Goal: Task Accomplishment & Management: Complete application form

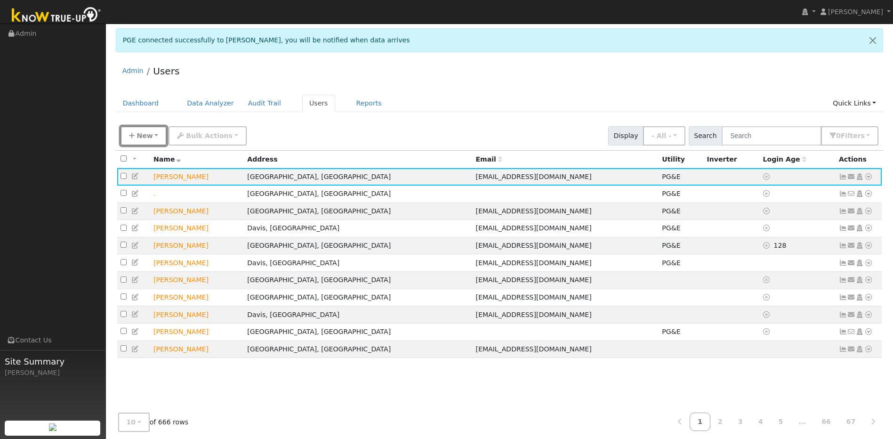
click at [148, 139] on span "New" at bounding box center [145, 136] width 16 height 8
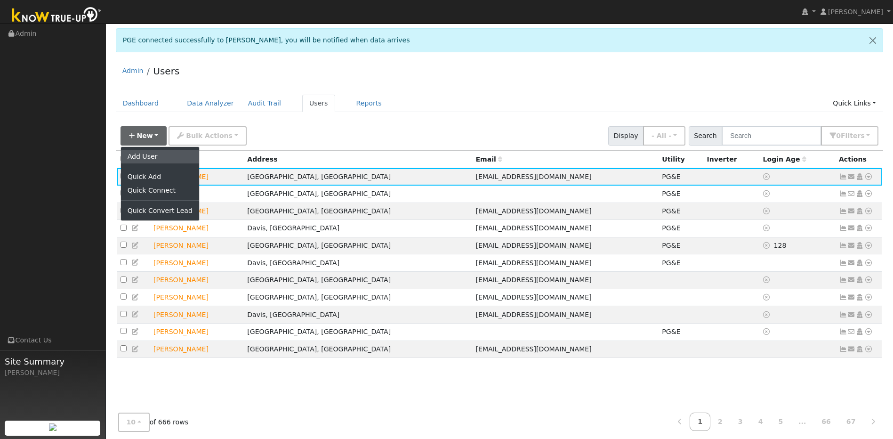
drag, startPoint x: 149, startPoint y: 156, endPoint x: 144, endPoint y: 141, distance: 15.8
click at [149, 156] on link "Add User" at bounding box center [160, 156] width 78 height 13
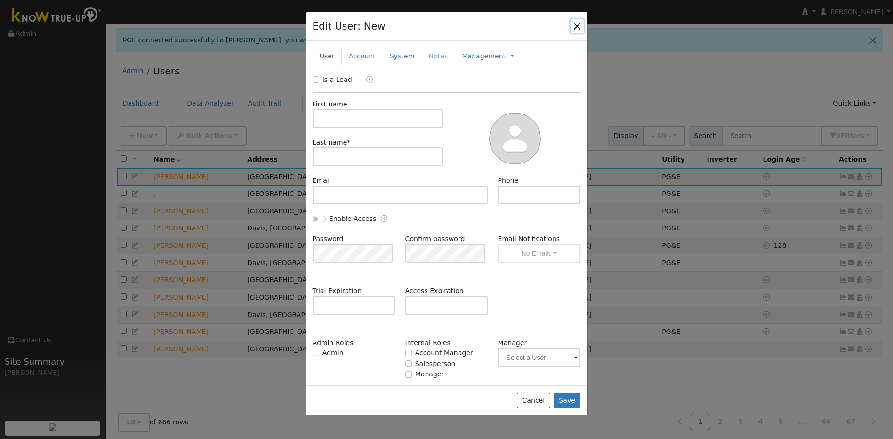
click at [575, 28] on button "button" at bounding box center [577, 25] width 13 height 13
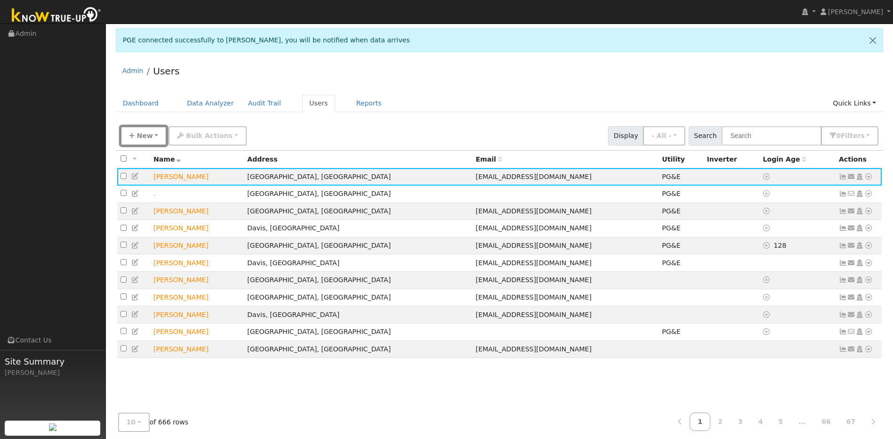
click at [146, 135] on span "New" at bounding box center [145, 136] width 16 height 8
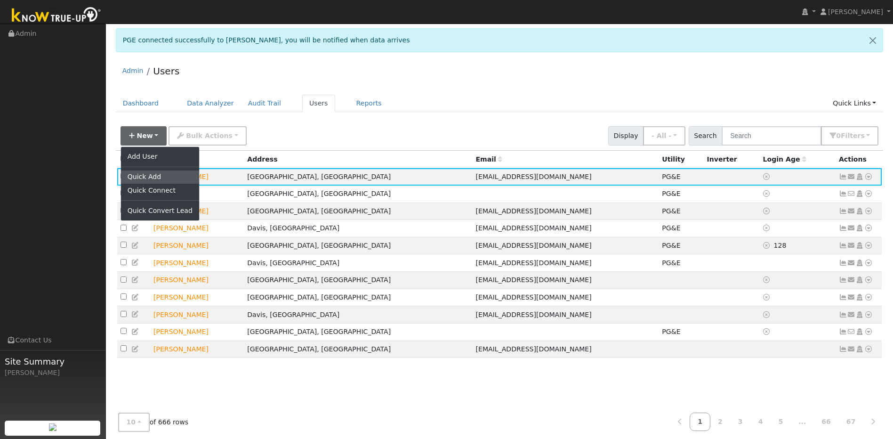
click at [147, 177] on link "Quick Add" at bounding box center [160, 176] width 78 height 13
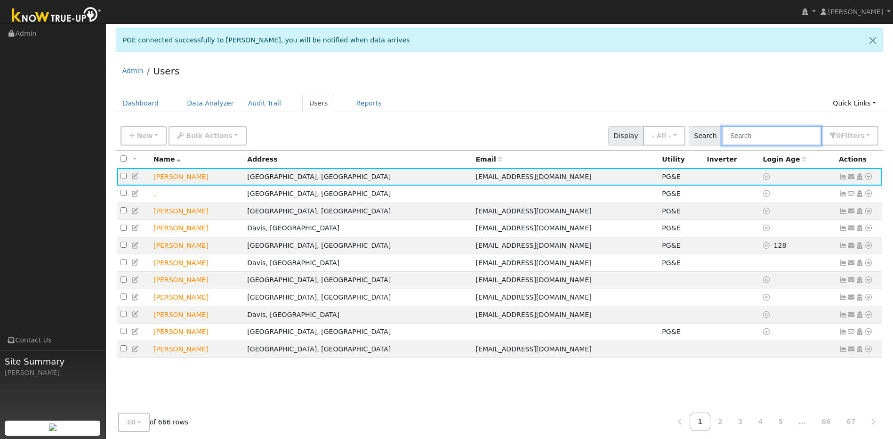
click at [790, 139] on input "text" at bounding box center [772, 135] width 100 height 19
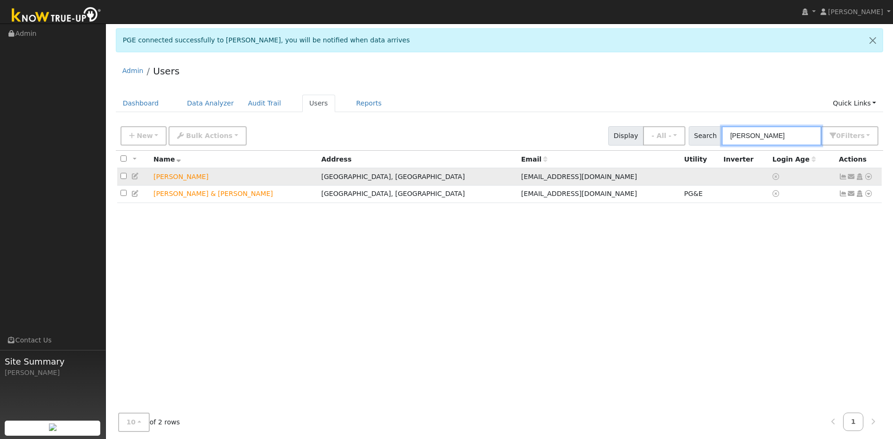
type input "[PERSON_NAME]"
click at [870, 178] on icon at bounding box center [868, 176] width 8 height 7
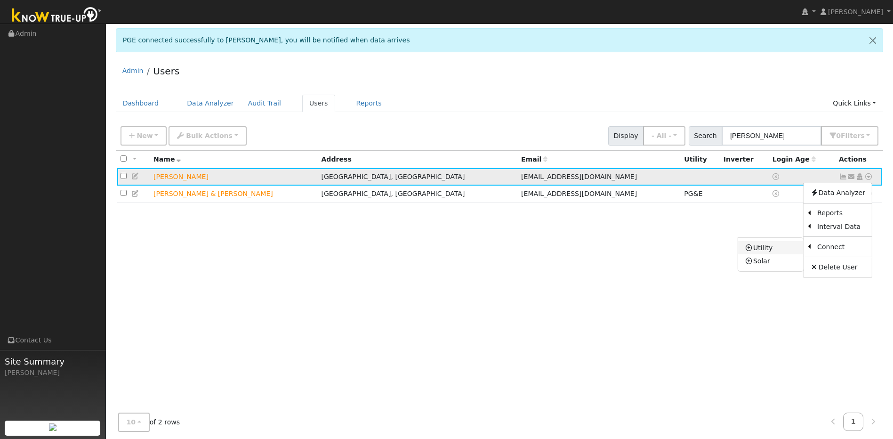
click at [772, 246] on link "Utility" at bounding box center [770, 247] width 65 height 13
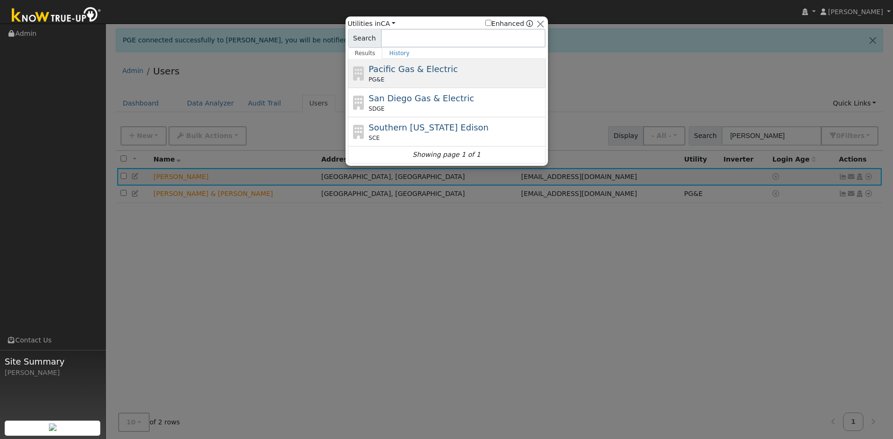
click at [377, 75] on div "Pacific Gas & Electric PG&E" at bounding box center [456, 73] width 175 height 21
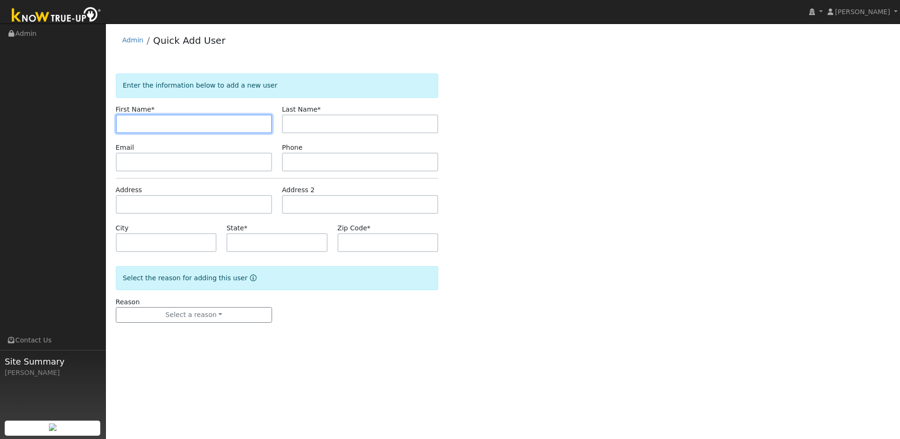
paste input "[PERSON_NAME]"
type input "[PERSON_NAME]"
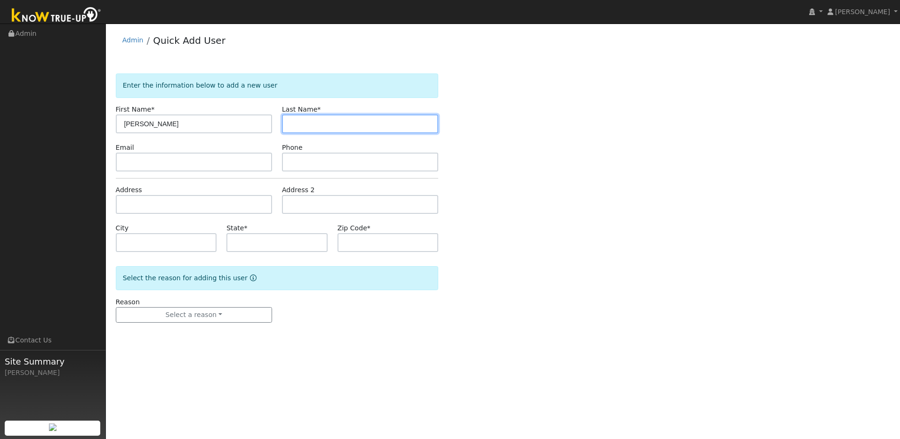
click at [329, 127] on input "text" at bounding box center [360, 123] width 156 height 19
click at [538, 158] on div "Enter the information below to add a new user First Name * Diane Last Name * Em…" at bounding box center [503, 207] width 775 height 268
paste input "[PERSON_NAME]"
type input "[PERSON_NAME]"
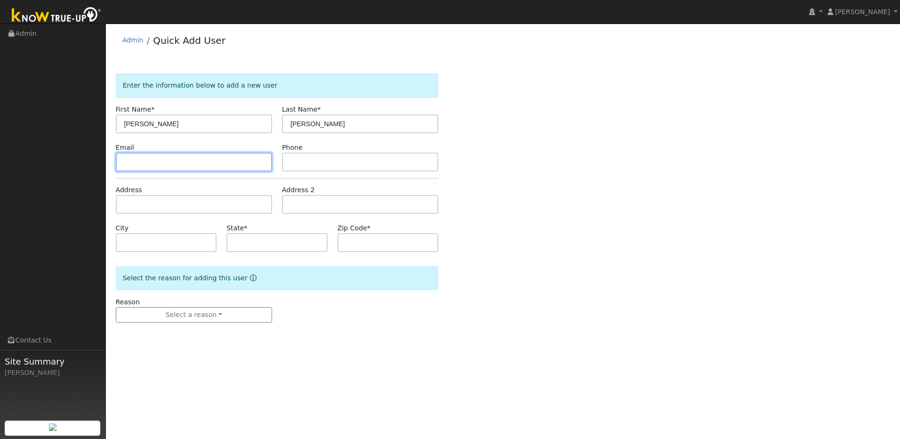
drag, startPoint x: 236, startPoint y: 167, endPoint x: 221, endPoint y: 165, distance: 15.2
click at [236, 167] on input "text" at bounding box center [194, 162] width 156 height 19
paste input "[EMAIL_ADDRESS][DOMAIN_NAME]"
type input "[EMAIL_ADDRESS][DOMAIN_NAME]"
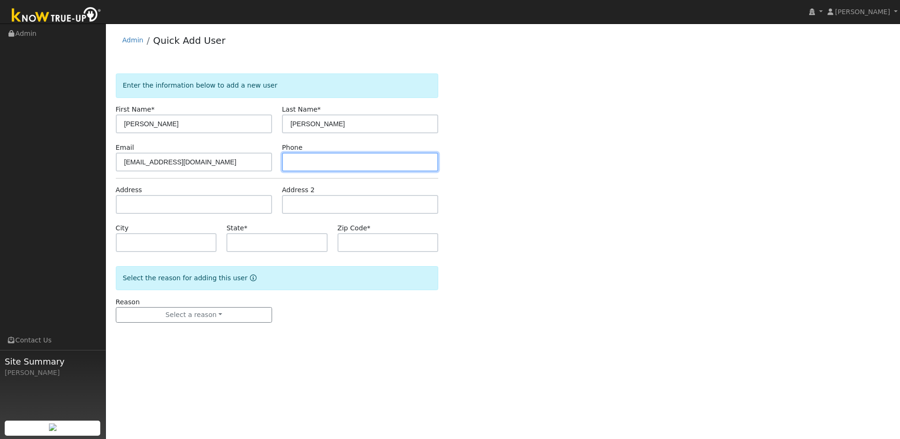
click at [301, 164] on input "text" at bounding box center [360, 162] width 156 height 19
paste input "530-979-1953"
type input "530-979-1953"
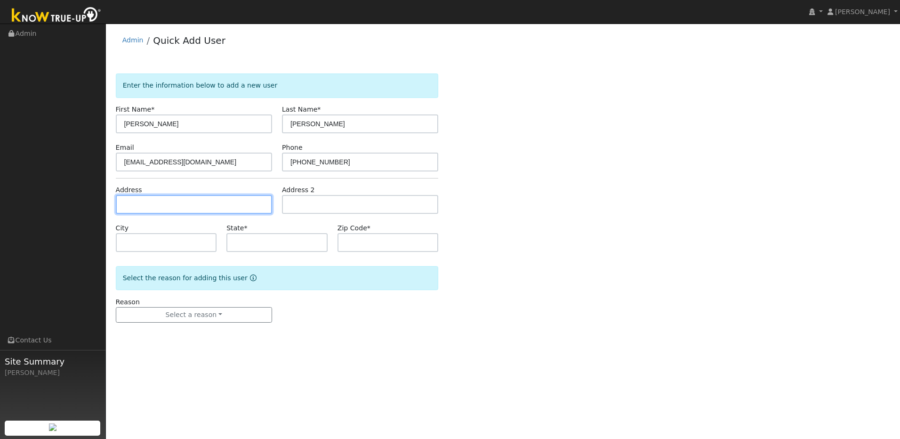
paste input "[EMAIL_ADDRESS][DOMAIN_NAME]"
type input "[EMAIL_ADDRESS][DOMAIN_NAME]"
drag, startPoint x: 206, startPoint y: 204, endPoint x: 111, endPoint y: 208, distance: 95.2
click at [111, 208] on div "Address jigger1981@aol.com" at bounding box center [194, 199] width 166 height 29
paste input "41929 County Rd. 27"
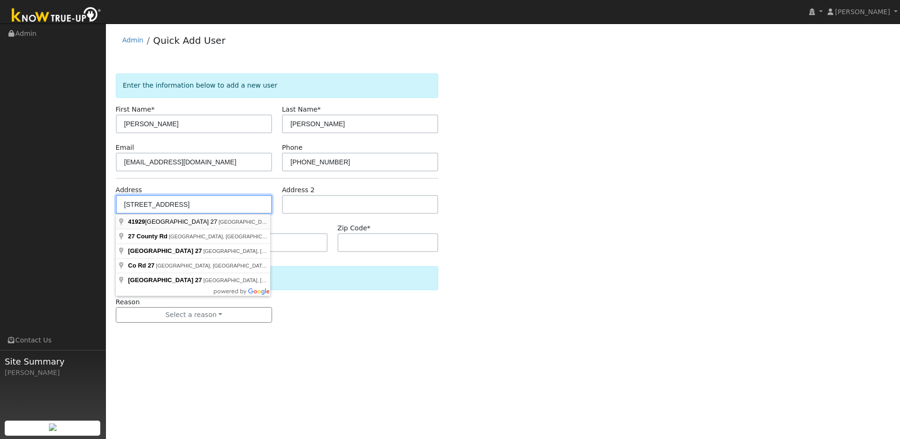
type input "41929 County Road 27"
type input "Woodland"
type input "CA"
type input "95776"
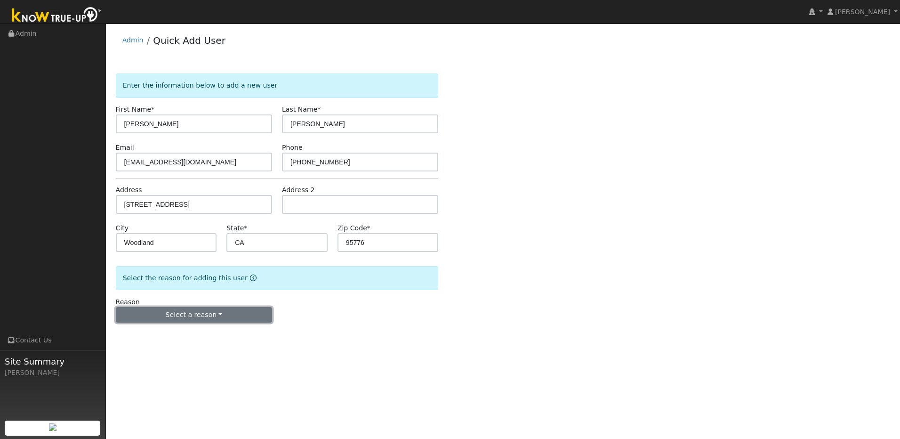
click at [224, 319] on button "Select a reason" at bounding box center [194, 315] width 156 height 16
click at [189, 332] on link "New lead" at bounding box center [168, 334] width 104 height 13
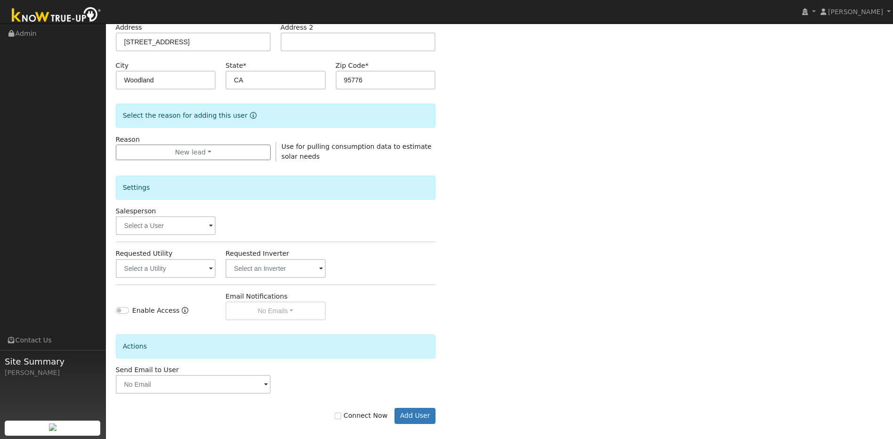
scroll to position [171, 0]
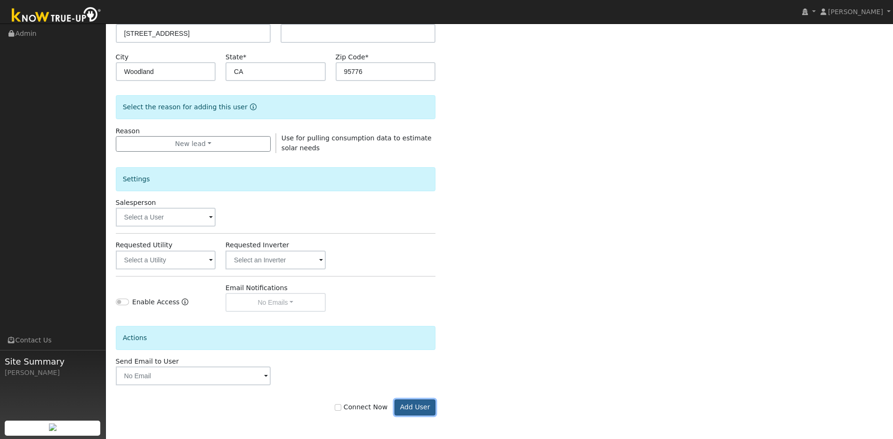
click at [420, 410] on button "Add User" at bounding box center [415, 407] width 41 height 16
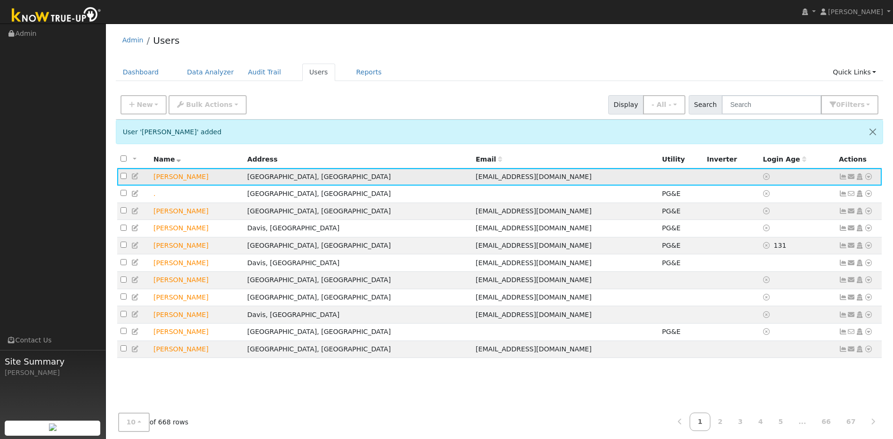
click at [136, 179] on icon at bounding box center [135, 176] width 8 height 7
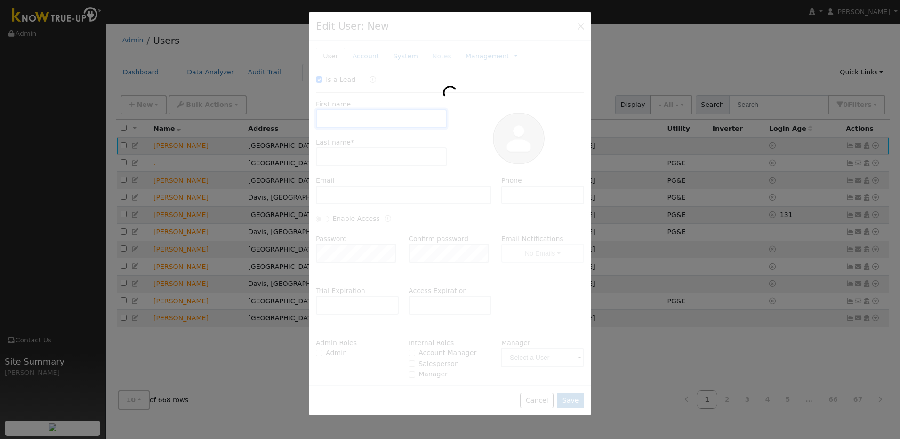
checkbox input "true"
type input "Diane"
type input "Medlock"
type input "[EMAIL_ADDRESS][DOMAIN_NAME]"
type input "530-979-1953"
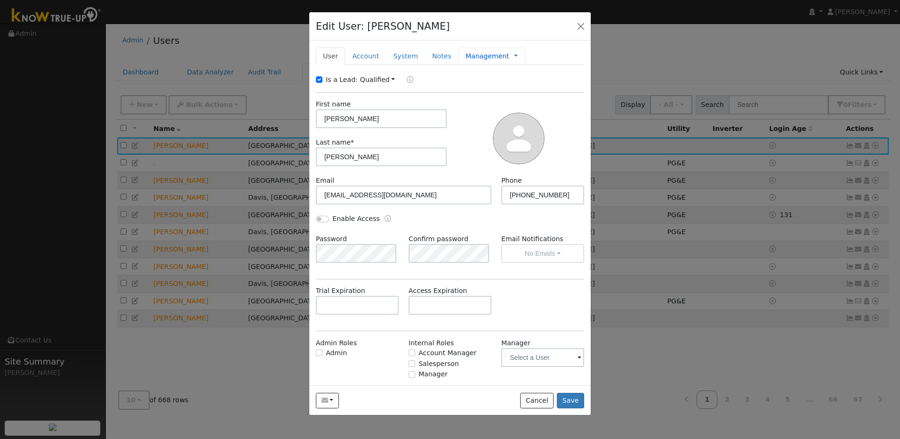
click at [468, 57] on link "Management" at bounding box center [488, 56] width 44 height 10
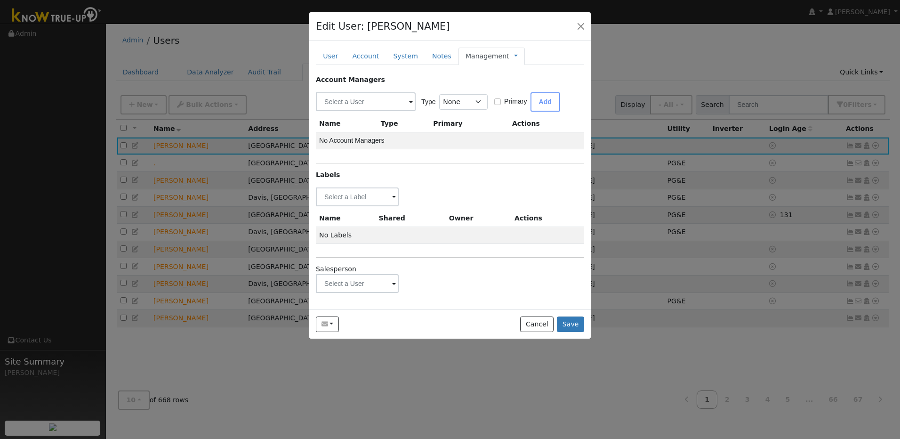
click at [394, 203] on span at bounding box center [394, 197] width 4 height 11
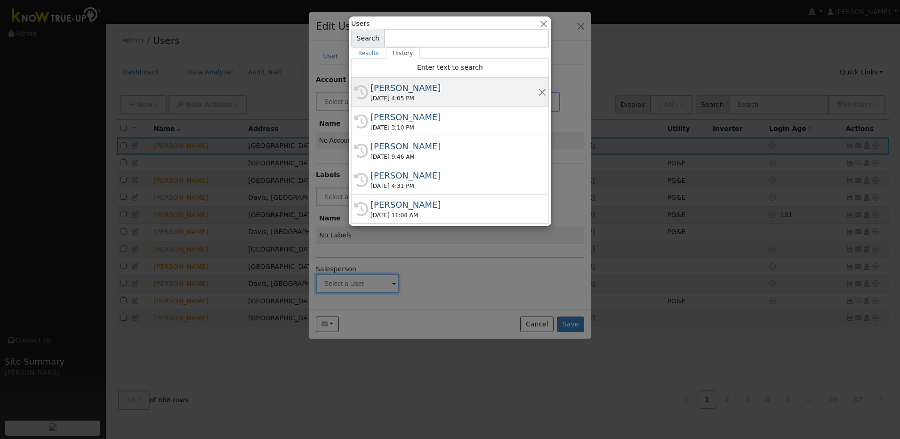
click at [372, 93] on div "Matt Bilyeu" at bounding box center [454, 87] width 168 height 13
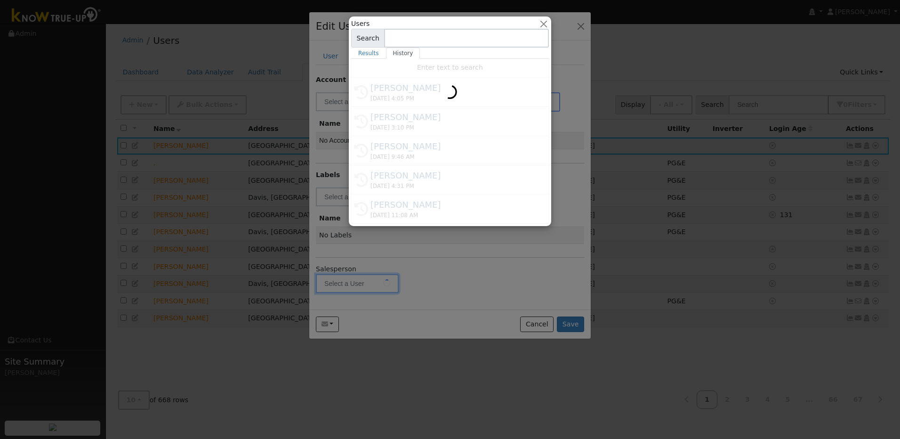
type input "Matt Bilyeu"
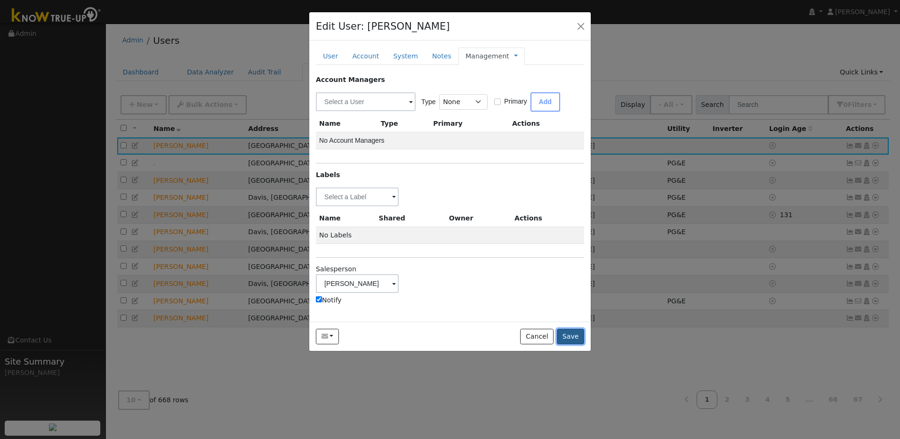
click at [573, 340] on button "Save" at bounding box center [570, 337] width 27 height 16
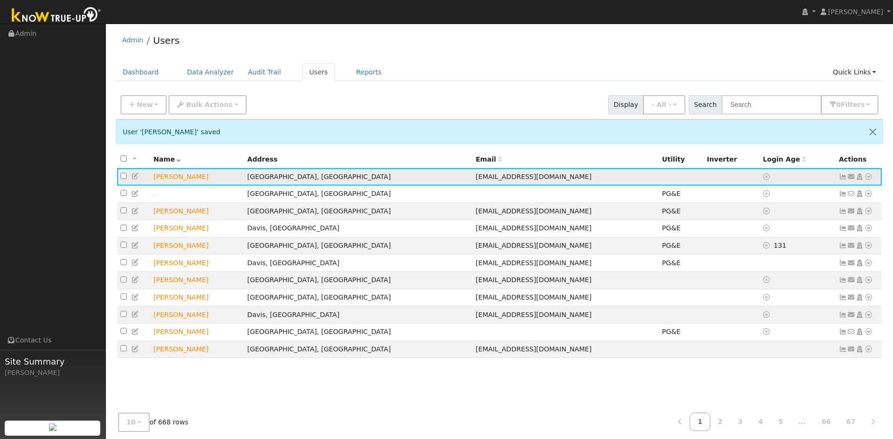
click at [867, 177] on icon at bounding box center [868, 176] width 8 height 7
click at [768, 249] on link "Utility" at bounding box center [770, 247] width 65 height 13
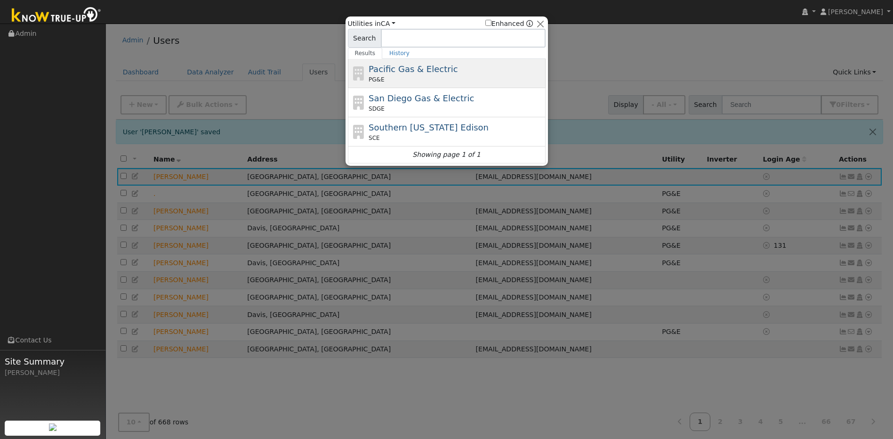
click at [452, 69] on div "Pacific Gas & Electric PG&E" at bounding box center [456, 73] width 175 height 21
